Goal: Task Accomplishment & Management: Manage account settings

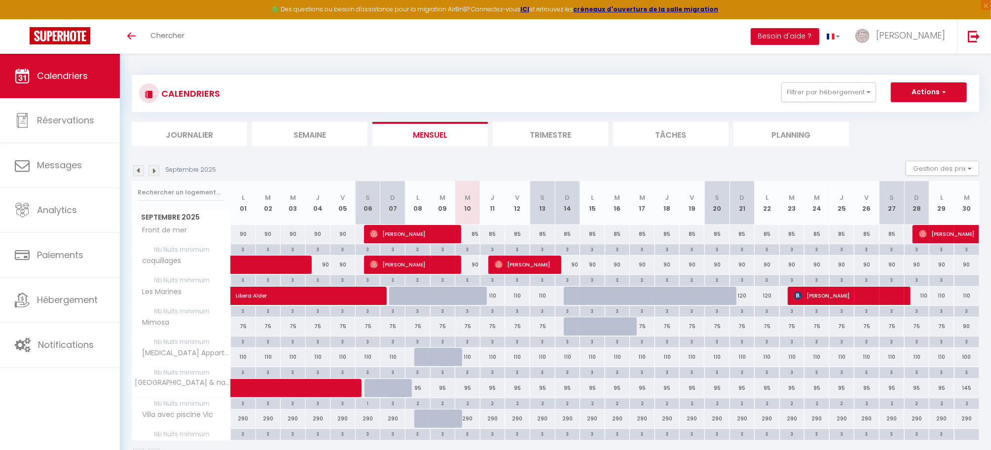
click at [570, 327] on div at bounding box center [576, 326] width 25 height 19
type input "75"
type input "Dim 14 Septembre 2025"
type input "Lun 15 Septembre 2025"
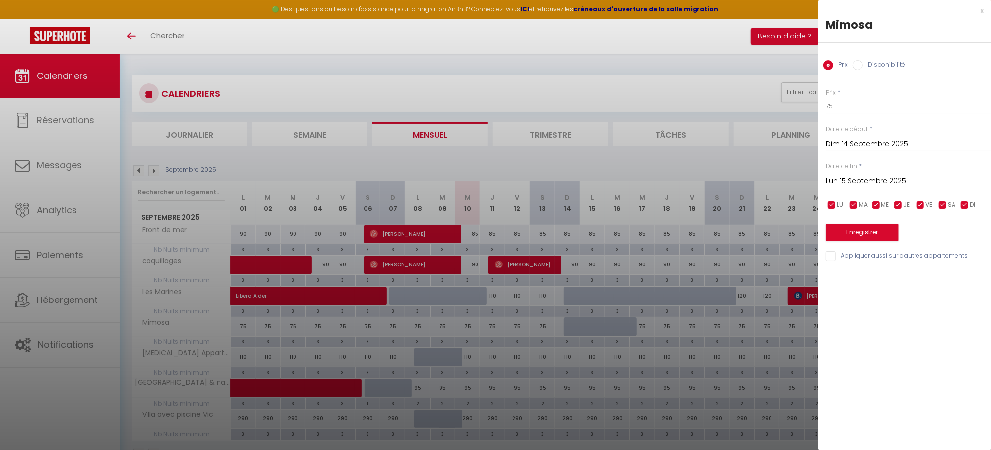
click at [545, 327] on div at bounding box center [495, 225] width 991 height 450
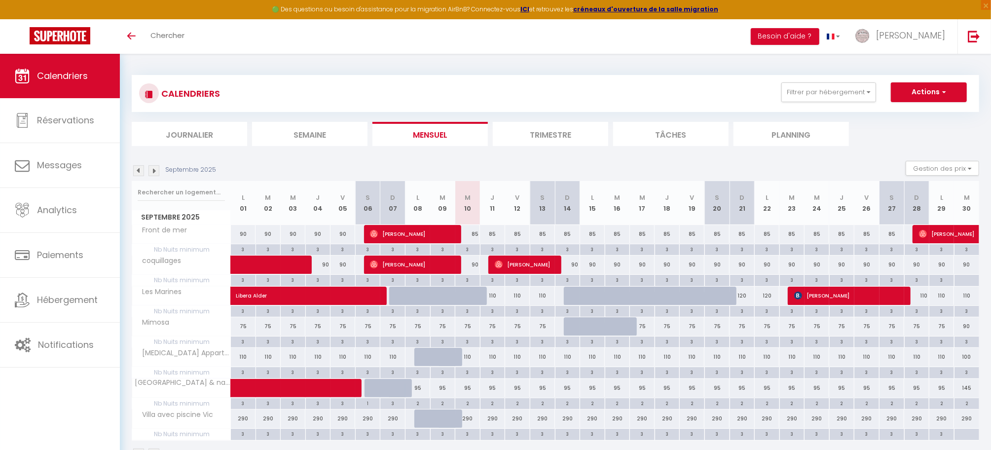
click at [544, 329] on div "75" at bounding box center [542, 326] width 25 height 18
type input "75"
type input "[DATE]"
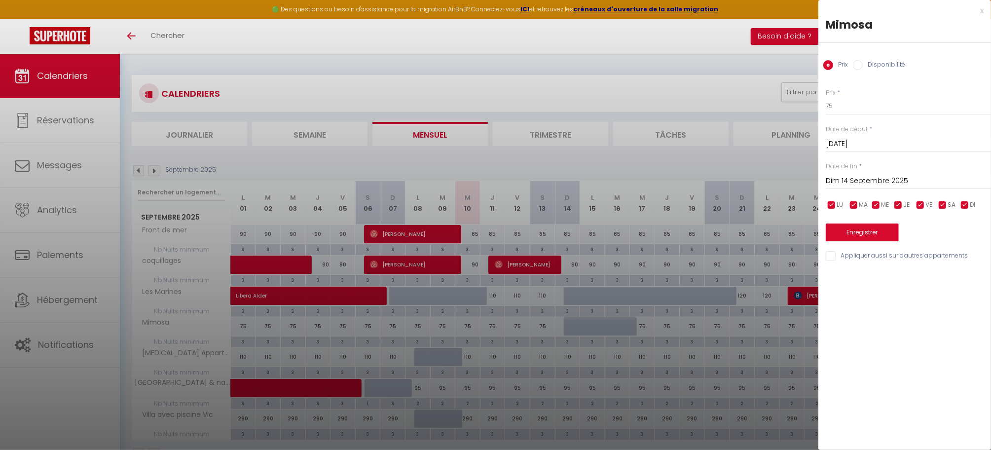
click at [849, 183] on input "Dim 14 Septembre 2025" at bounding box center [907, 181] width 165 height 13
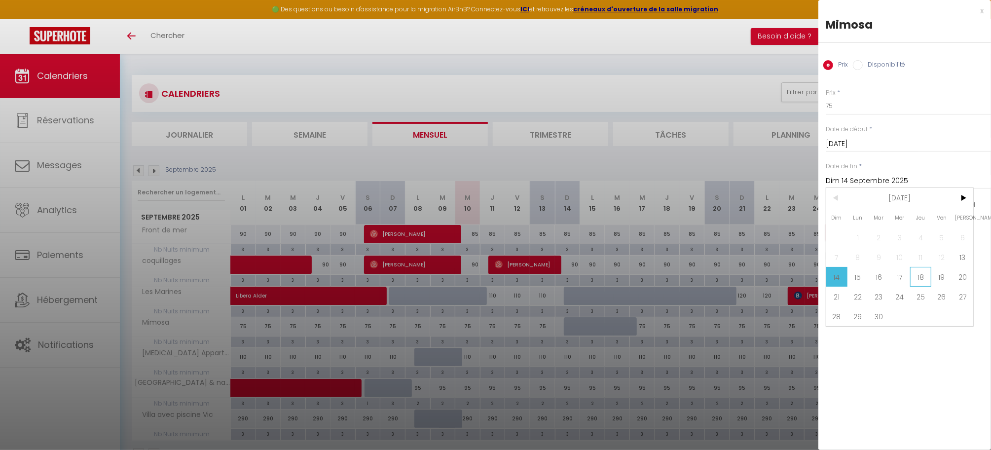
click at [923, 276] on span "18" at bounding box center [920, 277] width 21 height 20
type input "Jeu 18 Septembre 2025"
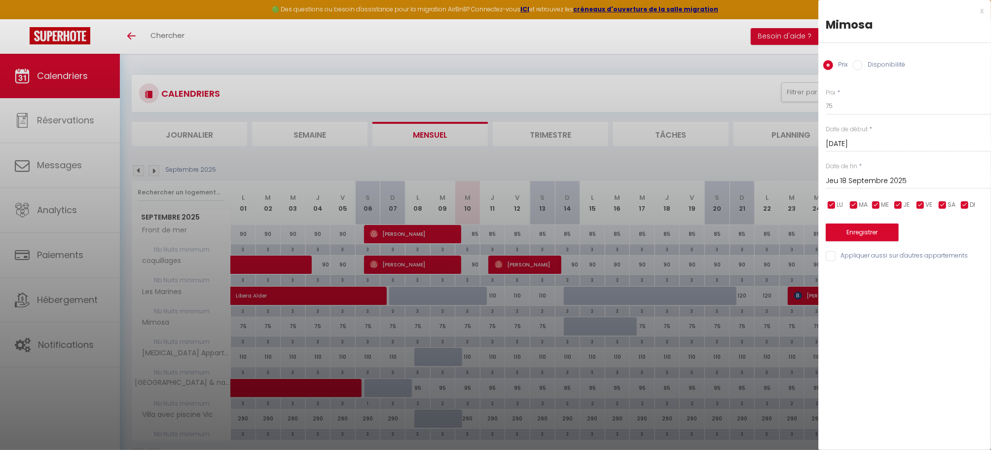
click at [859, 68] on input "Disponibilité" at bounding box center [858, 65] width 10 height 10
radio input "true"
radio input "false"
click at [850, 105] on select "Disponible Indisponible" at bounding box center [907, 106] width 165 height 19
click at [825, 97] on select "Disponible Indisponible" at bounding box center [907, 106] width 165 height 19
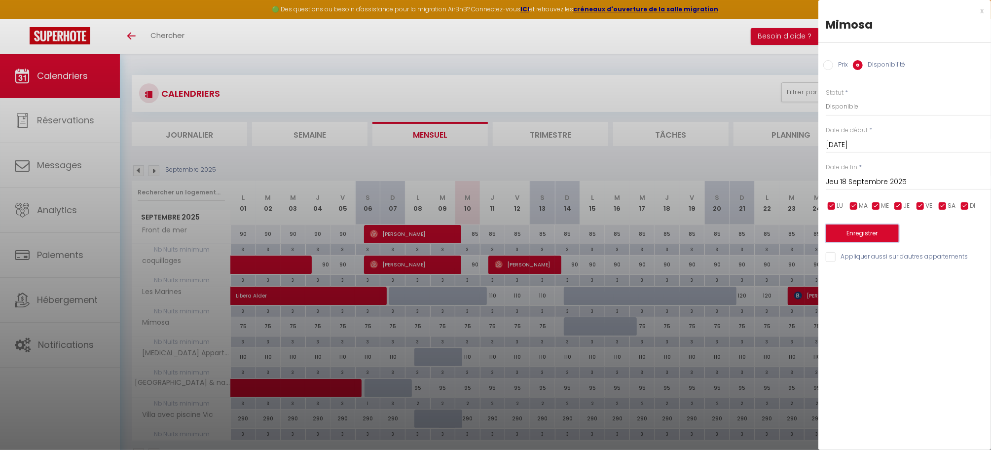
click at [855, 229] on button "Enregistrer" at bounding box center [861, 233] width 73 height 18
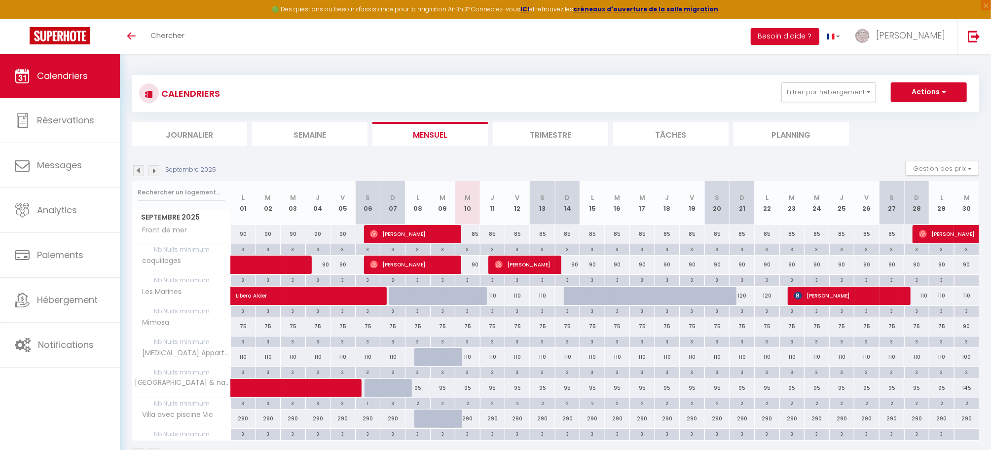
click at [241, 327] on div "75" at bounding box center [243, 326] width 25 height 18
select select "1"
type input "Lun 01 Septembre 2025"
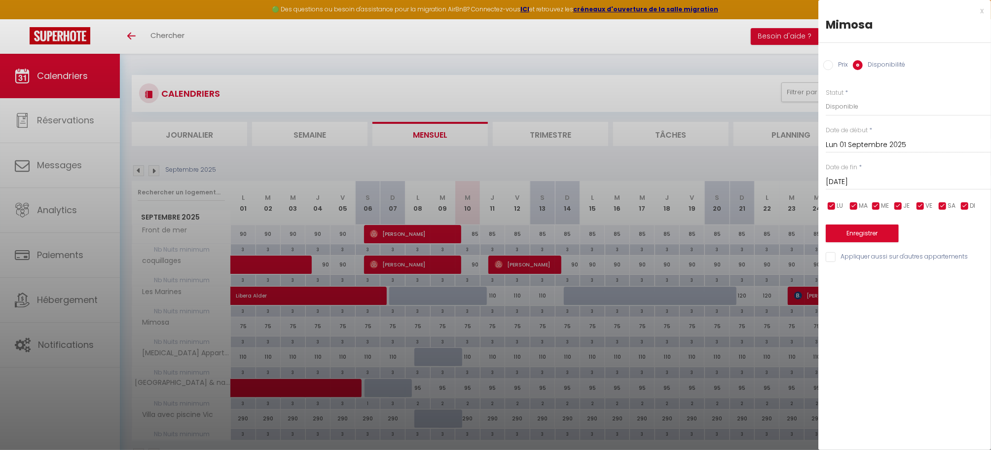
click at [868, 180] on input "[DATE]" at bounding box center [907, 182] width 165 height 13
click at [879, 317] on span "30" at bounding box center [878, 317] width 21 height 20
type input "[DATE]"
click at [829, 63] on input "Prix" at bounding box center [828, 65] width 10 height 10
radio input "true"
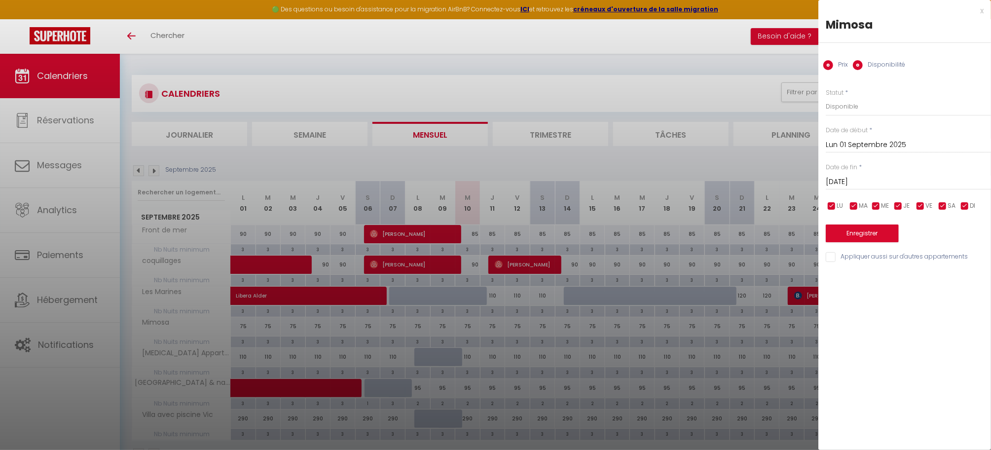
radio input "false"
click at [839, 107] on input "75" at bounding box center [907, 106] width 165 height 18
type input "7"
type input "90"
click at [860, 230] on button "Enregistrer" at bounding box center [861, 232] width 73 height 18
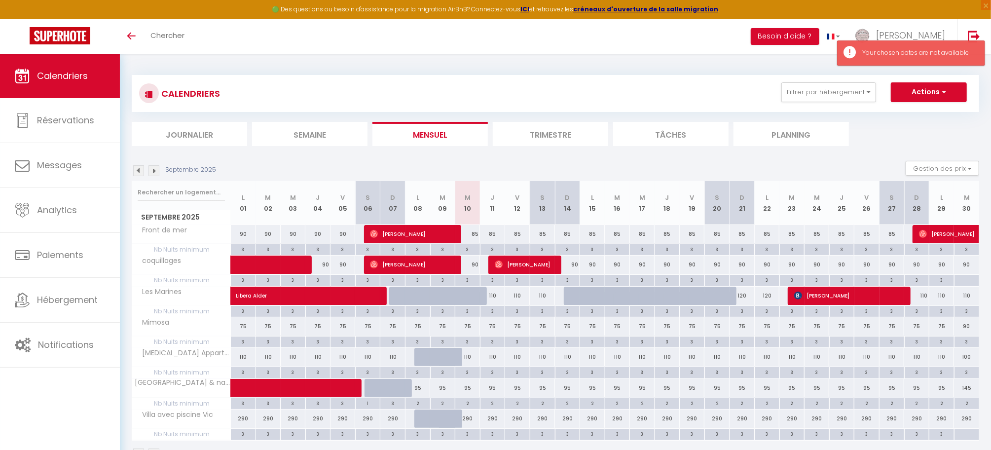
click at [465, 330] on div "75" at bounding box center [467, 326] width 25 height 18
type input "75"
type input "Mer 10 Septembre 2025"
type input "Jeu 11 Septembre 2025"
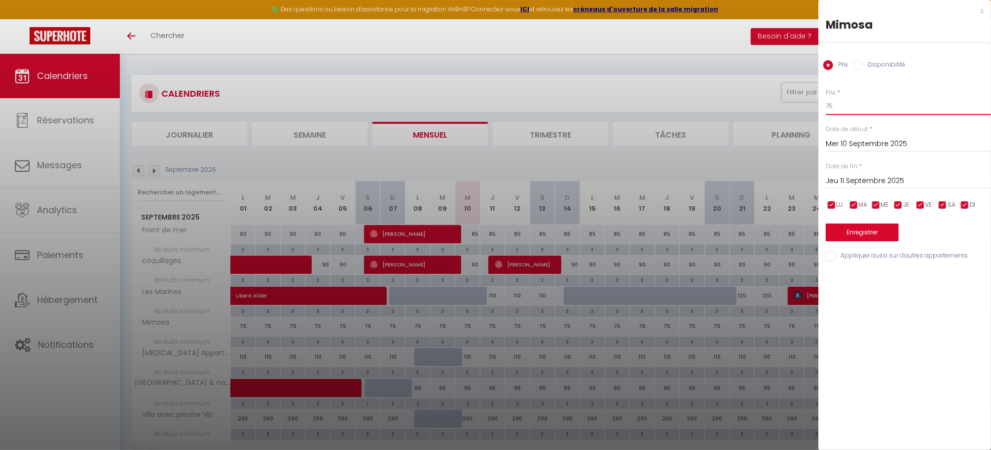
click at [840, 109] on input "75" at bounding box center [907, 106] width 165 height 18
type input "7"
type input "0"
type input "90"
click at [848, 185] on input "Jeu 11 Septembre 2025" at bounding box center [907, 181] width 165 height 13
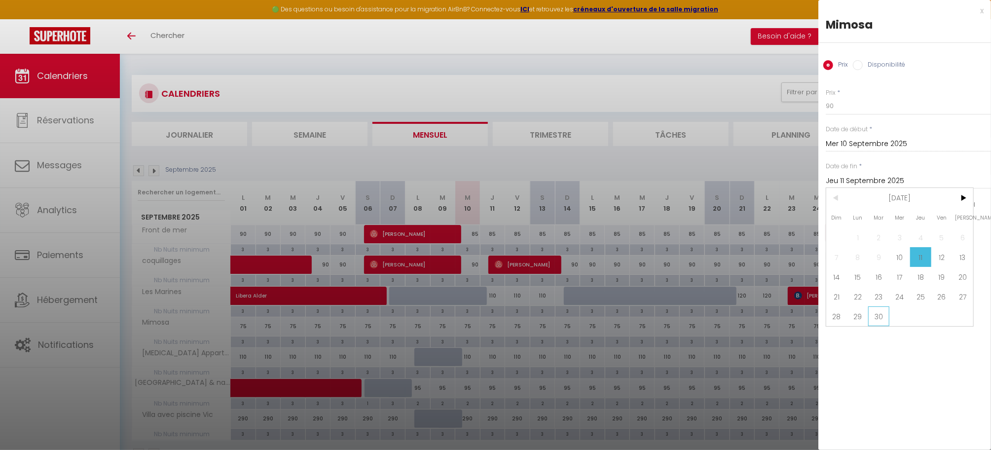
click at [884, 321] on span "30" at bounding box center [878, 316] width 21 height 20
type input "[DATE]"
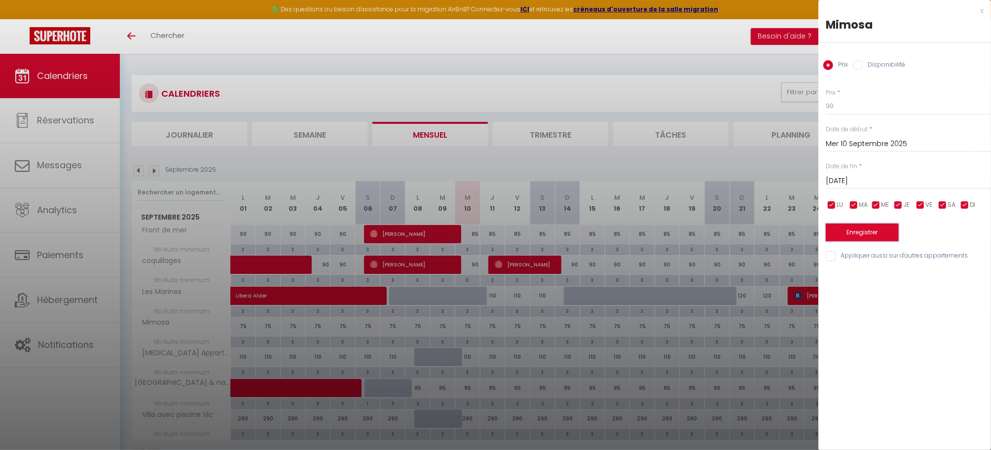
click at [891, 234] on button "Enregistrer" at bounding box center [861, 232] width 73 height 18
